Goal: Task Accomplishment & Management: Use online tool/utility

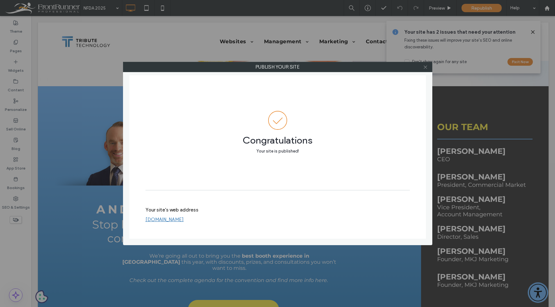
click at [427, 66] on icon at bounding box center [425, 67] width 5 height 5
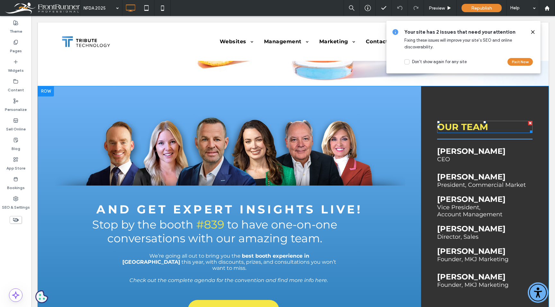
click at [448, 129] on strong "OUR TEAM" at bounding box center [462, 127] width 51 height 11
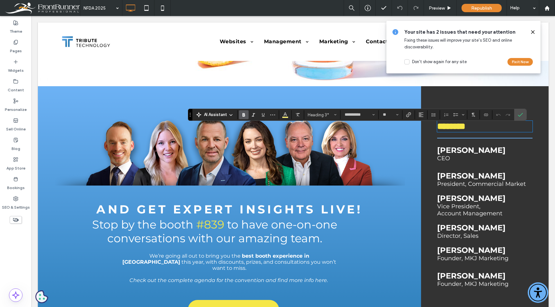
click at [448, 131] on strong "********" at bounding box center [451, 126] width 28 height 9
drag, startPoint x: 460, startPoint y: 132, endPoint x: 417, endPoint y: 129, distance: 43.7
click at [417, 129] on div "and Get Expert Insights Live! Stop by the booth #839 to have one-on-one convers…" at bounding box center [293, 210] width 510 height 249
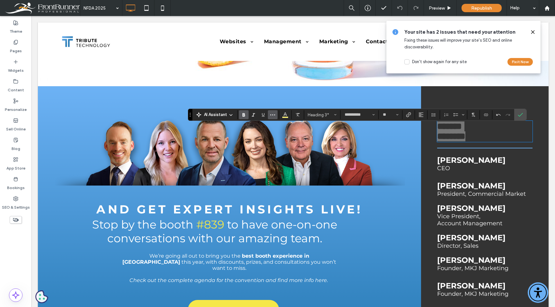
click at [272, 118] on span "More" at bounding box center [272, 115] width 5 height 8
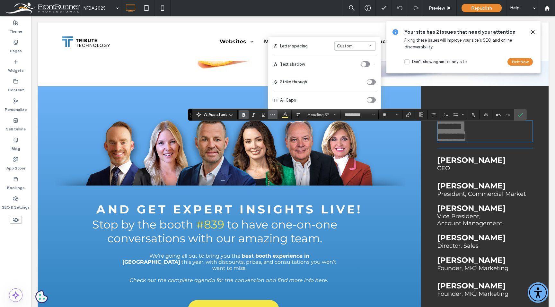
click at [373, 100] on div "toggle" at bounding box center [371, 100] width 9 height 6
click at [521, 115] on use "Confirm" at bounding box center [519, 115] width 5 height 4
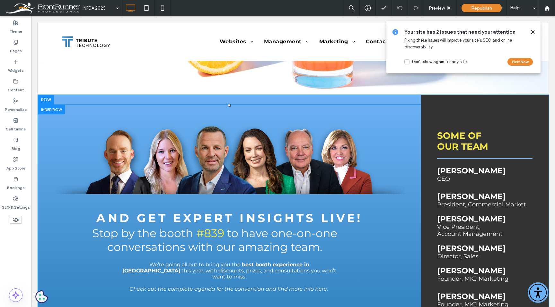
scroll to position [1507, 0]
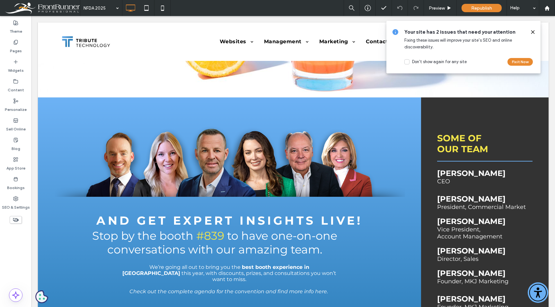
click at [532, 30] on icon at bounding box center [532, 32] width 5 height 5
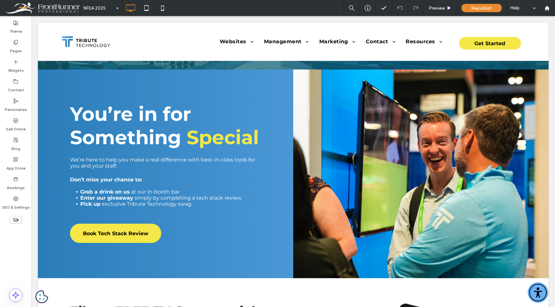
scroll to position [0, 0]
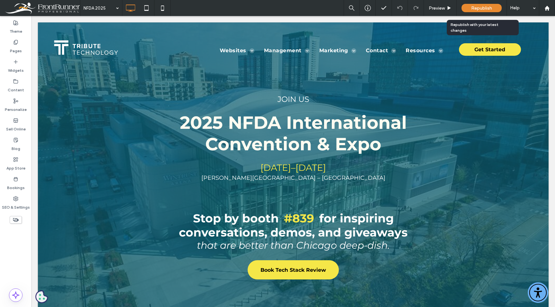
click at [488, 7] on span "Republish" at bounding box center [481, 7] width 21 height 5
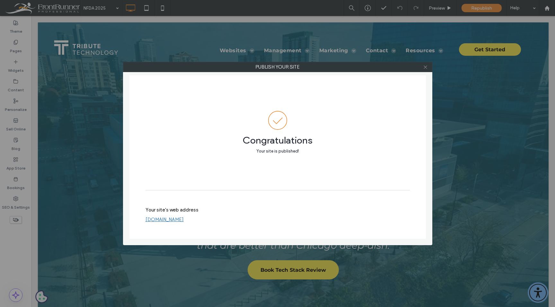
click at [426, 68] on icon at bounding box center [425, 67] width 5 height 5
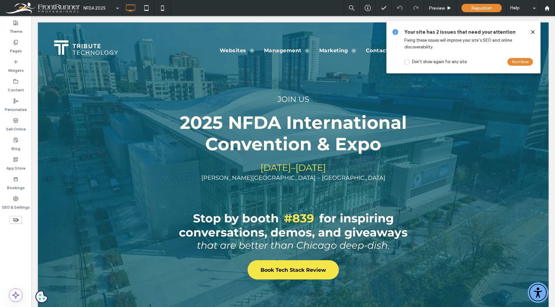
click at [533, 30] on icon at bounding box center [532, 32] width 5 height 5
